Goal: Task Accomplishment & Management: Manage account settings

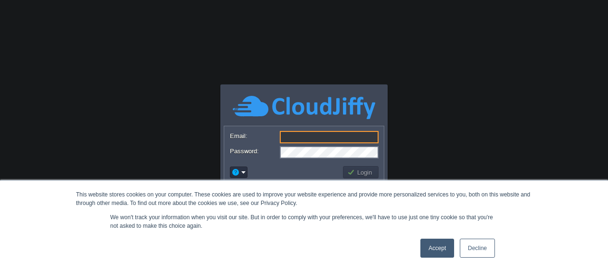
type input "[EMAIL_ADDRESS][DOMAIN_NAME]"
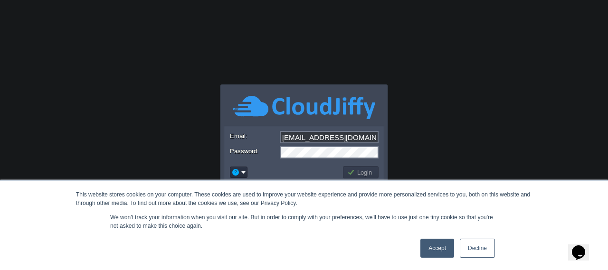
click at [443, 250] on link "Accept" at bounding box center [437, 248] width 34 height 19
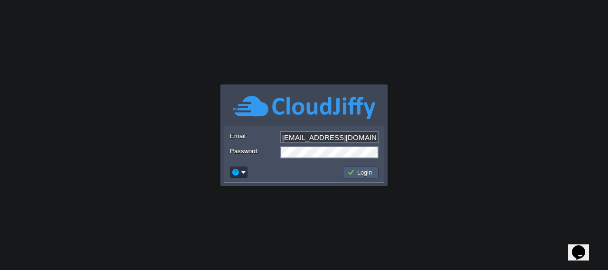
click at [363, 177] on td "Login" at bounding box center [361, 172] width 36 height 12
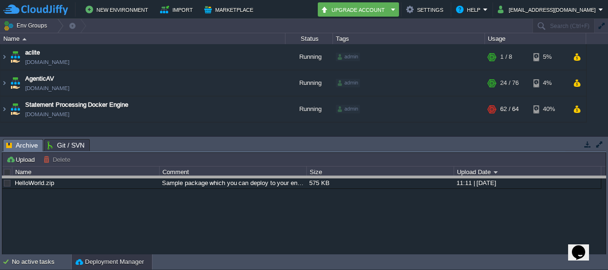
drag, startPoint x: 286, startPoint y: 149, endPoint x: 284, endPoint y: 195, distance: 46.6
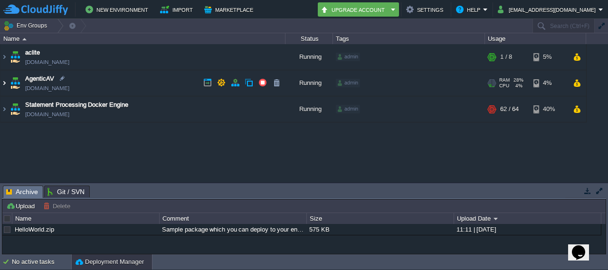
click at [6, 85] on img at bounding box center [4, 83] width 8 height 26
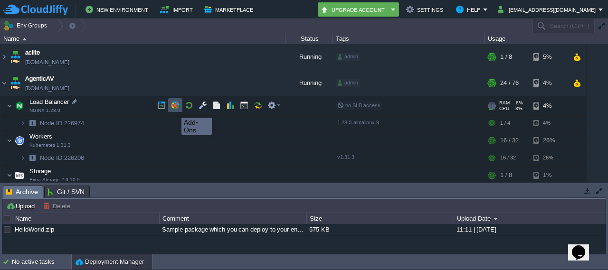
click at [174, 109] on button "button" at bounding box center [175, 105] width 9 height 9
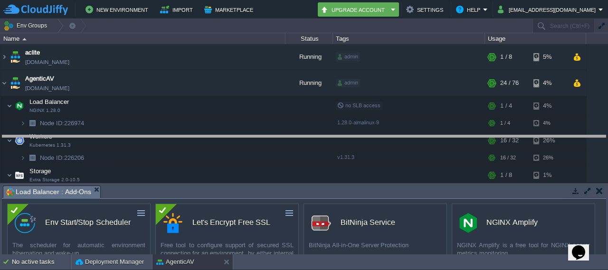
drag, startPoint x: 255, startPoint y: 197, endPoint x: 258, endPoint y: 143, distance: 54.2
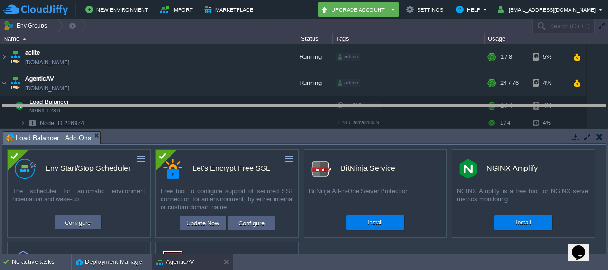
drag, startPoint x: 258, startPoint y: 143, endPoint x: 260, endPoint y: 116, distance: 26.7
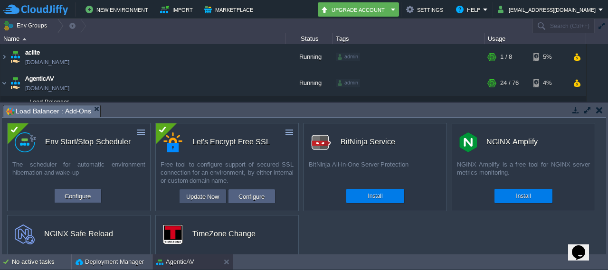
click at [201, 196] on button "Update Now" at bounding box center [202, 196] width 39 height 11
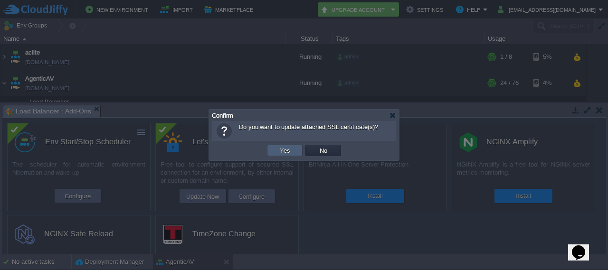
click at [287, 149] on button "Yes" at bounding box center [285, 150] width 16 height 9
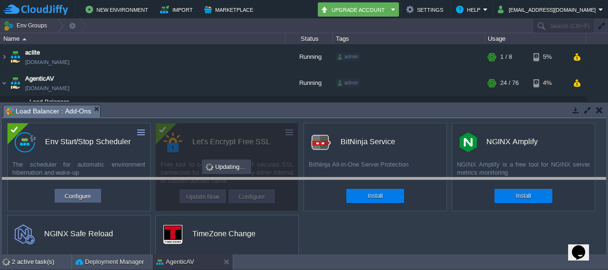
drag, startPoint x: 309, startPoint y: 113, endPoint x: 305, endPoint y: 188, distance: 76.1
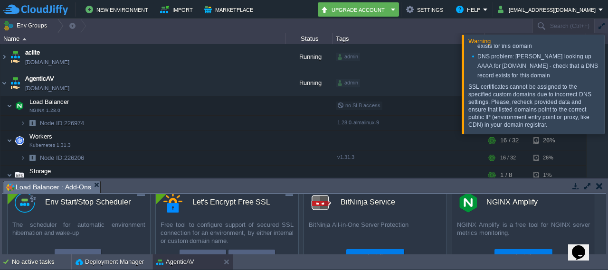
scroll to position [122, 0]
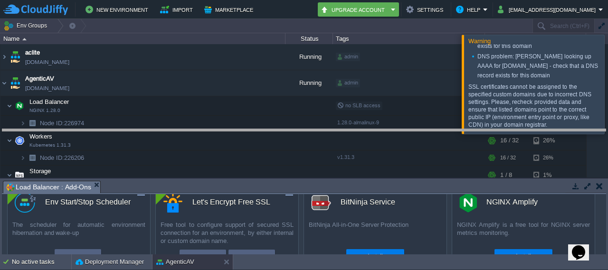
drag, startPoint x: 300, startPoint y: 189, endPoint x: 308, endPoint y: 131, distance: 59.4
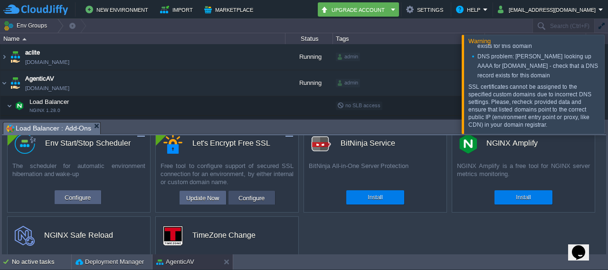
click at [250, 197] on button "Configure" at bounding box center [252, 197] width 32 height 11
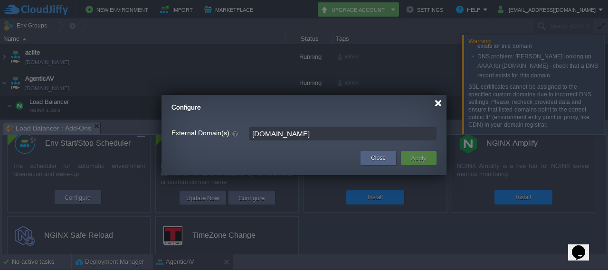
click at [437, 104] on div at bounding box center [437, 103] width 7 height 7
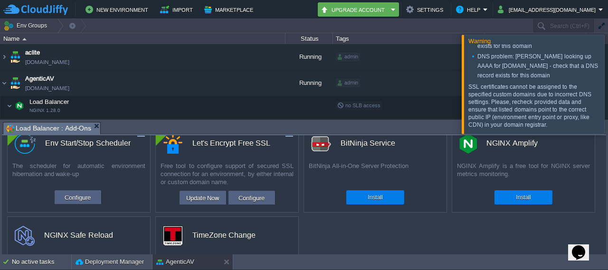
scroll to position [0, 0]
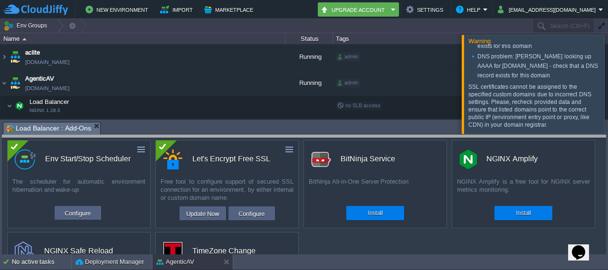
drag, startPoint x: 301, startPoint y: 129, endPoint x: 301, endPoint y: 142, distance: 13.8
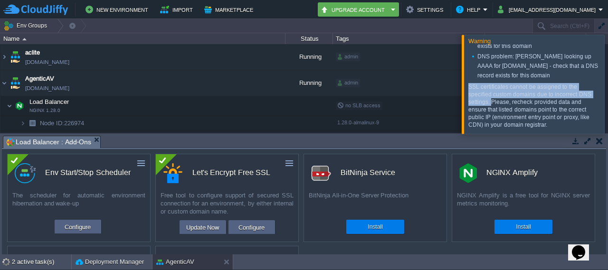
drag, startPoint x: 469, startPoint y: 87, endPoint x: 490, endPoint y: 104, distance: 26.7
click at [490, 104] on p "SSL certificates cannot be assigned to the specified custom domains due to inco…" at bounding box center [532, 106] width 128 height 46
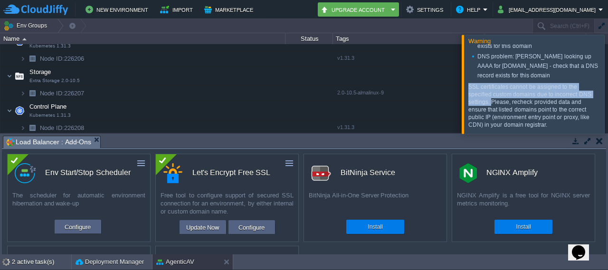
scroll to position [115, 0]
click at [248, 226] on button "Configure" at bounding box center [252, 227] width 32 height 11
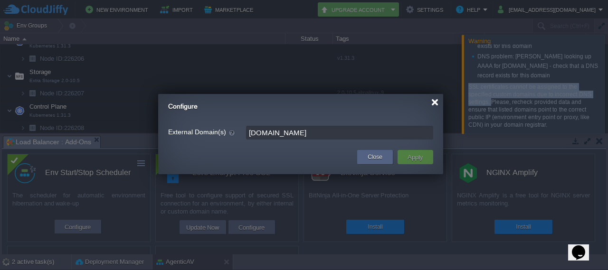
click at [436, 103] on div at bounding box center [434, 102] width 7 height 7
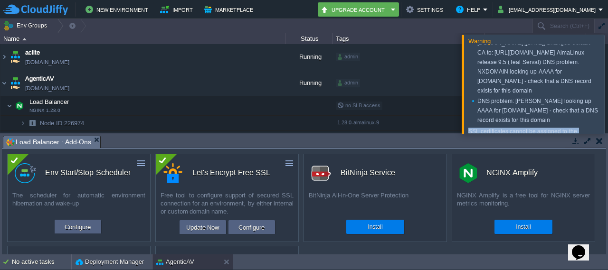
scroll to position [48, 0]
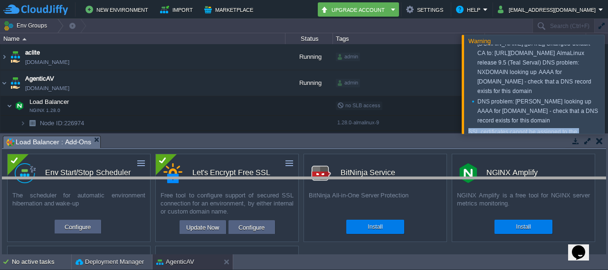
drag, startPoint x: 353, startPoint y: 143, endPoint x: 355, endPoint y: 185, distance: 41.4
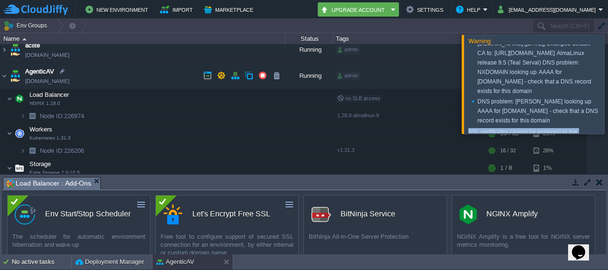
scroll to position [0, 0]
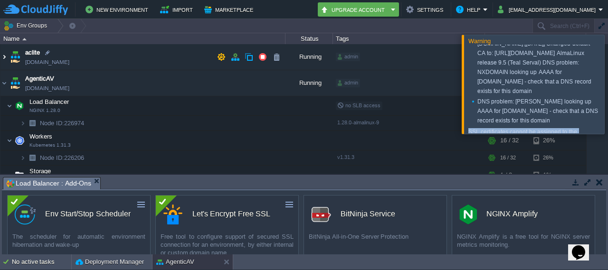
click at [6, 56] on img at bounding box center [4, 57] width 8 height 26
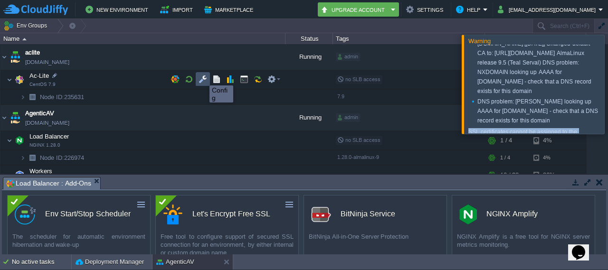
click at [202, 77] on button "button" at bounding box center [202, 79] width 9 height 9
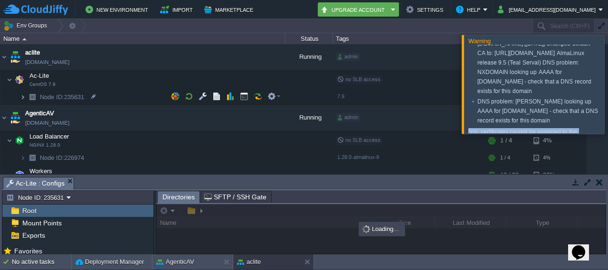
click at [23, 100] on img at bounding box center [23, 97] width 6 height 15
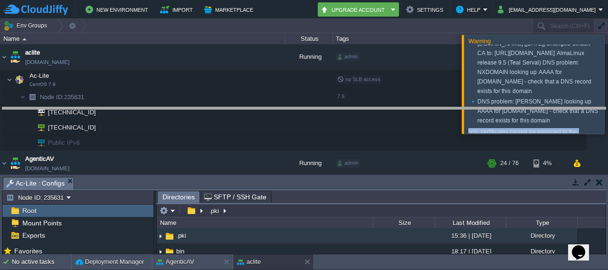
drag, startPoint x: 194, startPoint y: 178, endPoint x: 210, endPoint y: 87, distance: 92.6
click at [210, 87] on body "New Environment Import Marketplace Bonus ₹0.00 Upgrade Account Settings Help [E…" at bounding box center [304, 135] width 608 height 270
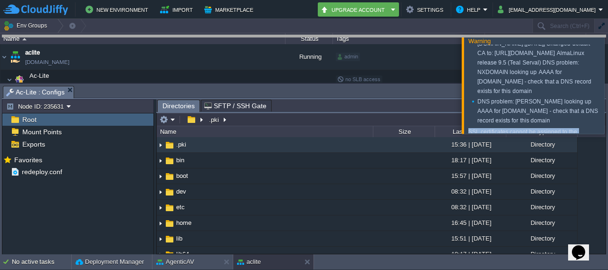
drag, startPoint x: 210, startPoint y: 87, endPoint x: 221, endPoint y: 36, distance: 52.5
click at [221, 36] on body "New Environment Import Marketplace Bonus ₹0.00 Upgrade Account Settings Help [E…" at bounding box center [304, 135] width 608 height 270
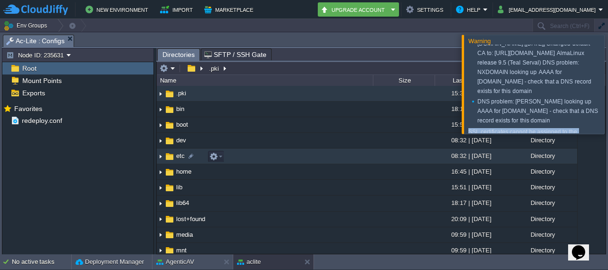
click at [226, 163] on td "etc" at bounding box center [265, 157] width 216 height 16
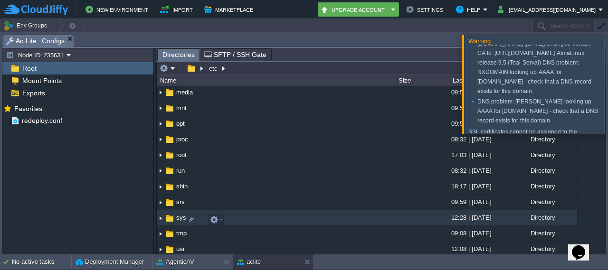
scroll to position [198, 0]
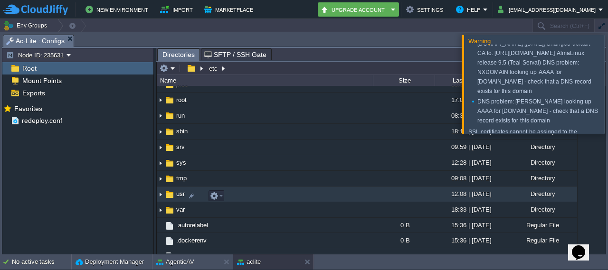
click at [160, 197] on img at bounding box center [161, 194] width 8 height 15
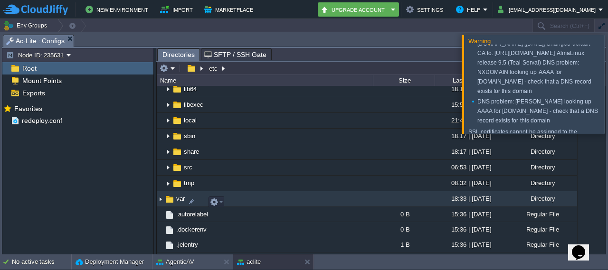
scroll to position [404, 0]
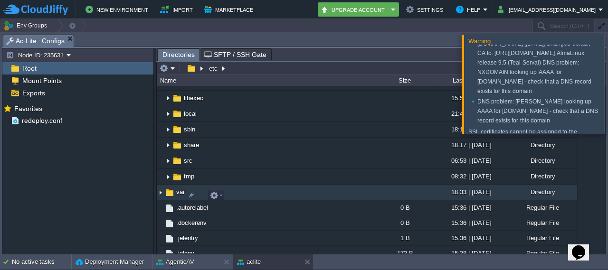
click at [160, 197] on img at bounding box center [161, 192] width 8 height 15
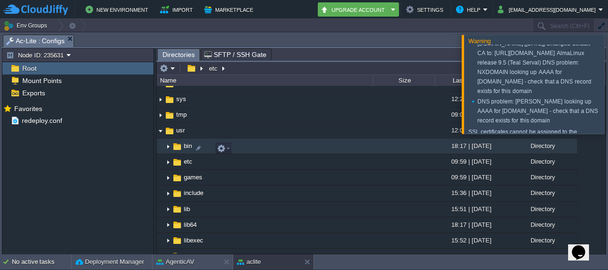
scroll to position [209, 0]
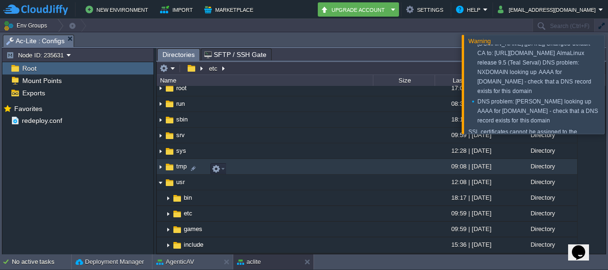
click at [160, 169] on img at bounding box center [161, 167] width 8 height 15
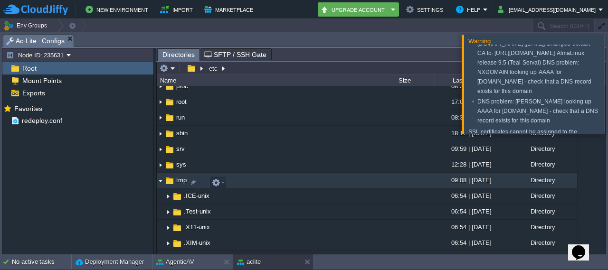
scroll to position [192, 0]
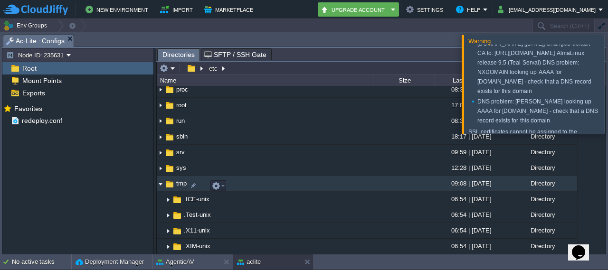
click at [159, 187] on img at bounding box center [161, 184] width 8 height 15
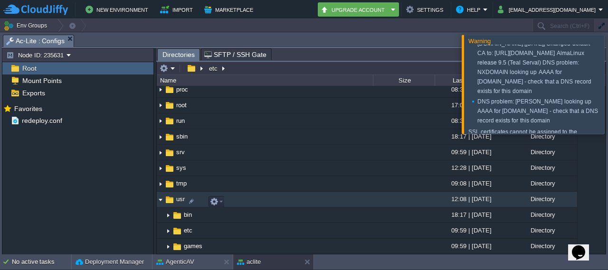
click at [160, 200] on img at bounding box center [161, 199] width 8 height 15
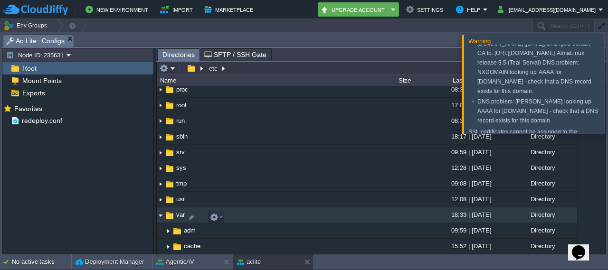
click at [160, 216] on img at bounding box center [161, 215] width 8 height 15
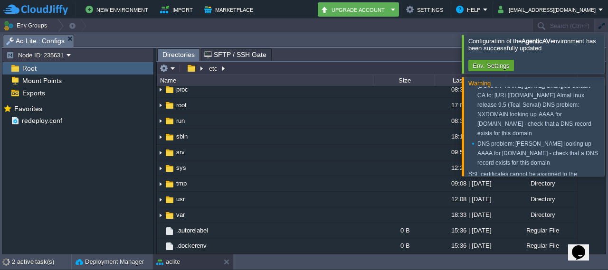
scroll to position [119, 0]
